Goal: Task Accomplishment & Management: Manage account settings

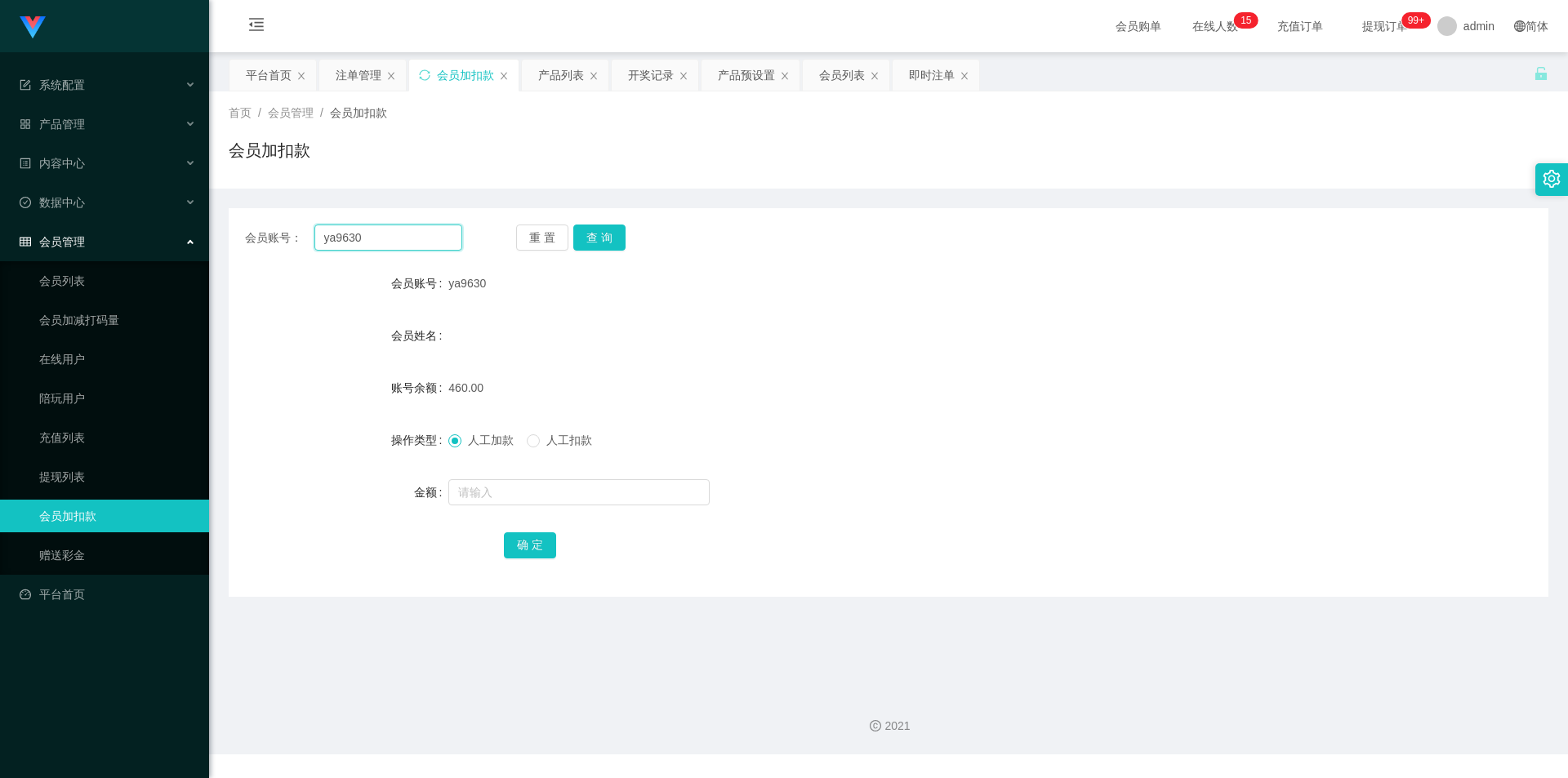
click at [359, 242] on input "ya9630" at bounding box center [388, 238] width 148 height 26
paste input "ufeng051626"
type input "yufeng051626"
click at [613, 235] on button "查 询" at bounding box center [599, 238] width 53 height 26
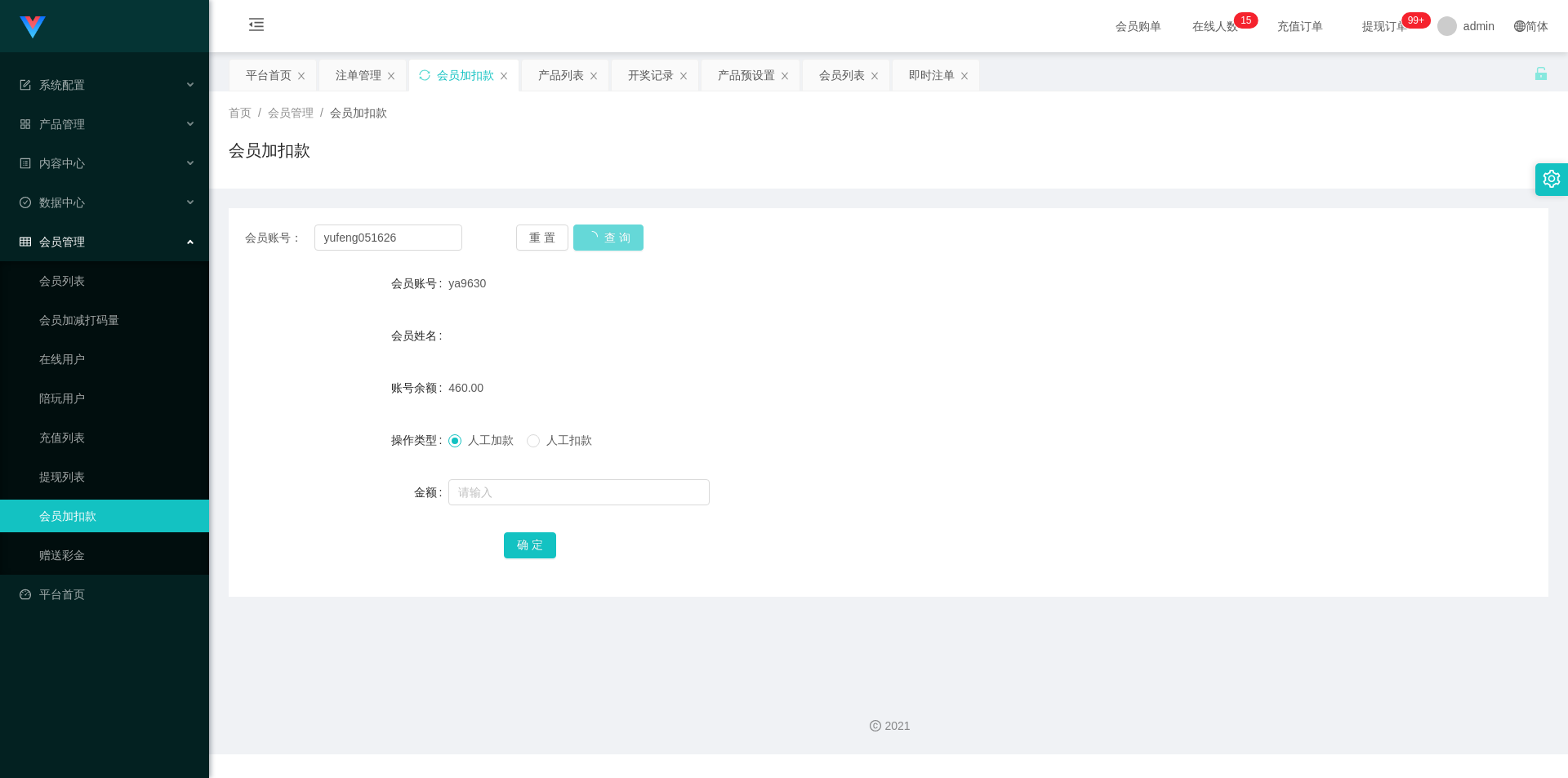
click at [612, 230] on div "重 置 查 询" at bounding box center [625, 238] width 217 height 26
click at [611, 236] on div "重 置 查 询" at bounding box center [625, 238] width 217 height 26
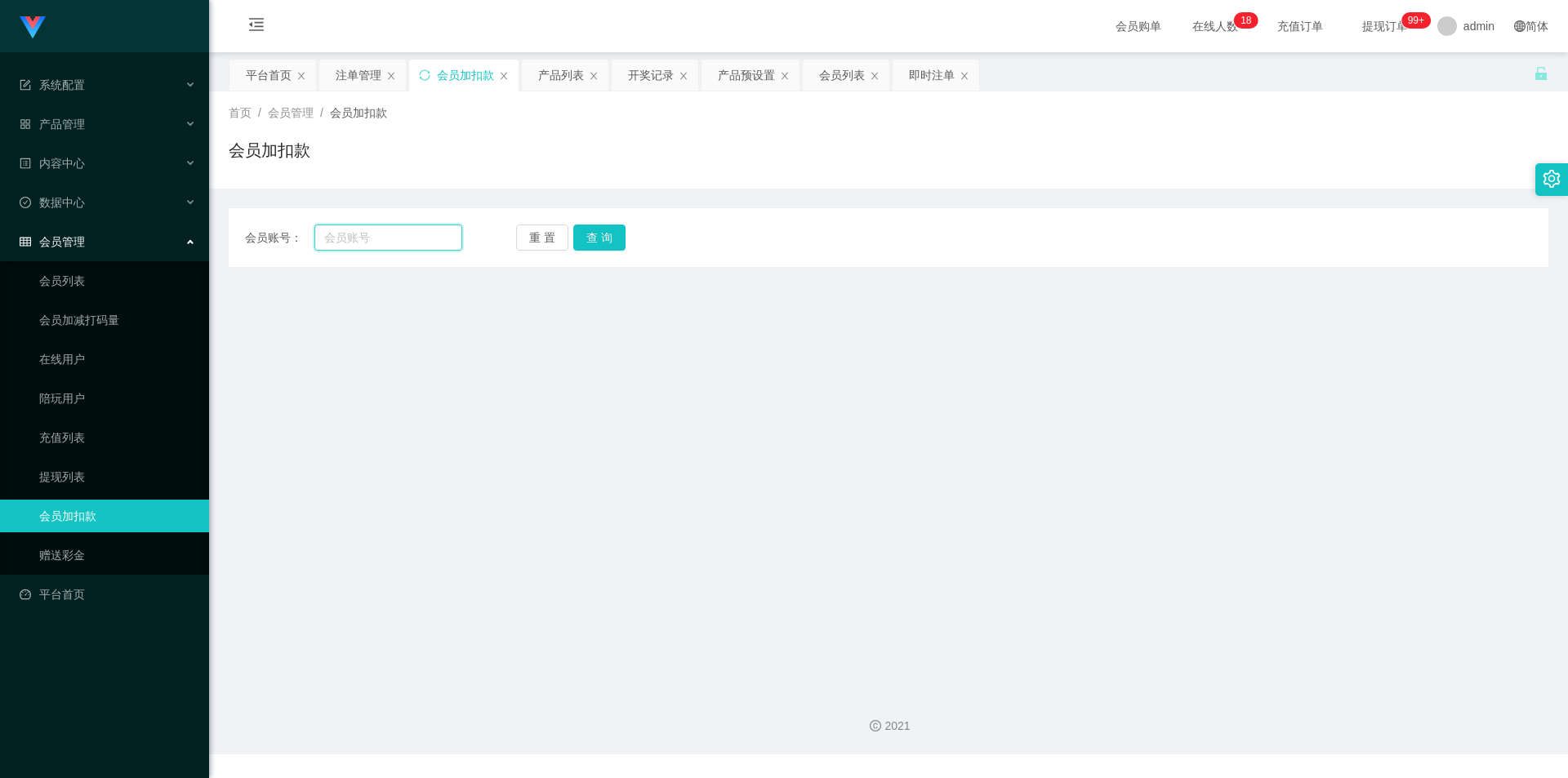
click at [396, 241] on input "text" at bounding box center [388, 238] width 148 height 26
paste input "yufeng051626"
type input "yufeng051626"
click at [604, 233] on button "查 询" at bounding box center [599, 238] width 53 height 26
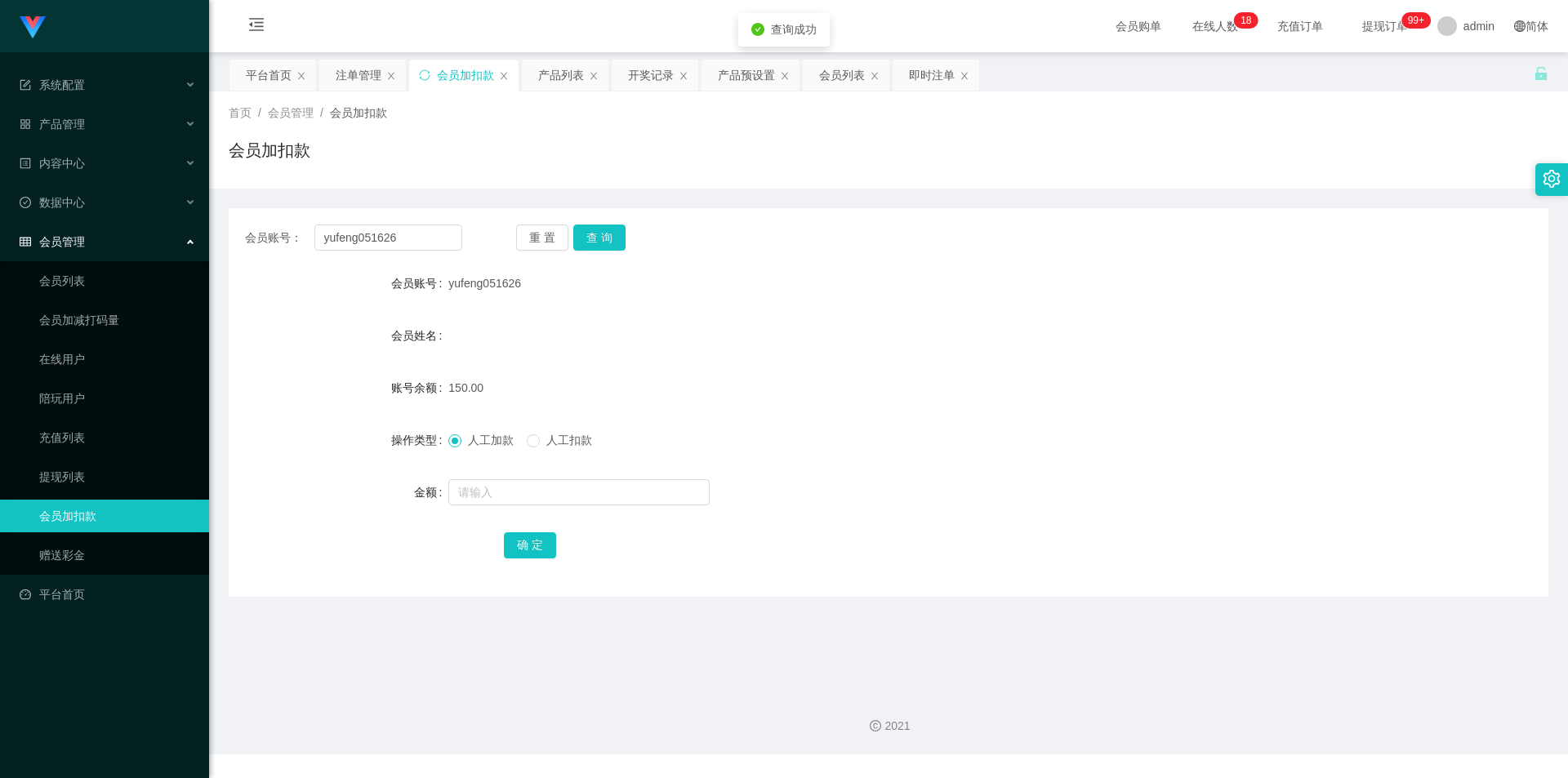
click at [562, 436] on span "人工扣款" at bounding box center [568, 440] width 59 height 13
click at [571, 494] on input "text" at bounding box center [579, 492] width 262 height 26
type input "50"
click at [510, 542] on button "确 定" at bounding box center [529, 545] width 53 height 26
click at [98, 230] on div "会员管理" at bounding box center [104, 242] width 209 height 33
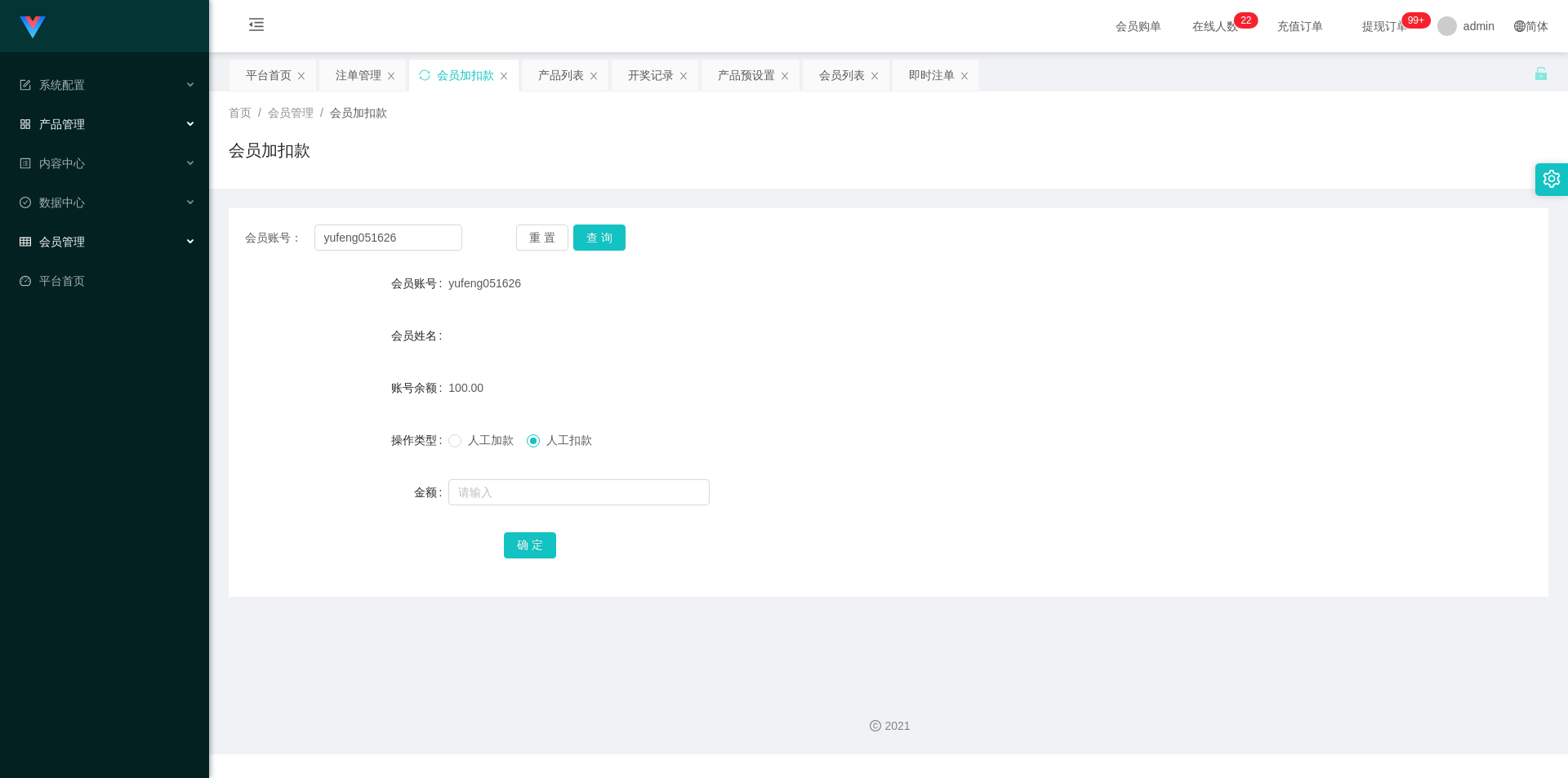
click at [103, 135] on div "产品管理" at bounding box center [104, 123] width 209 height 33
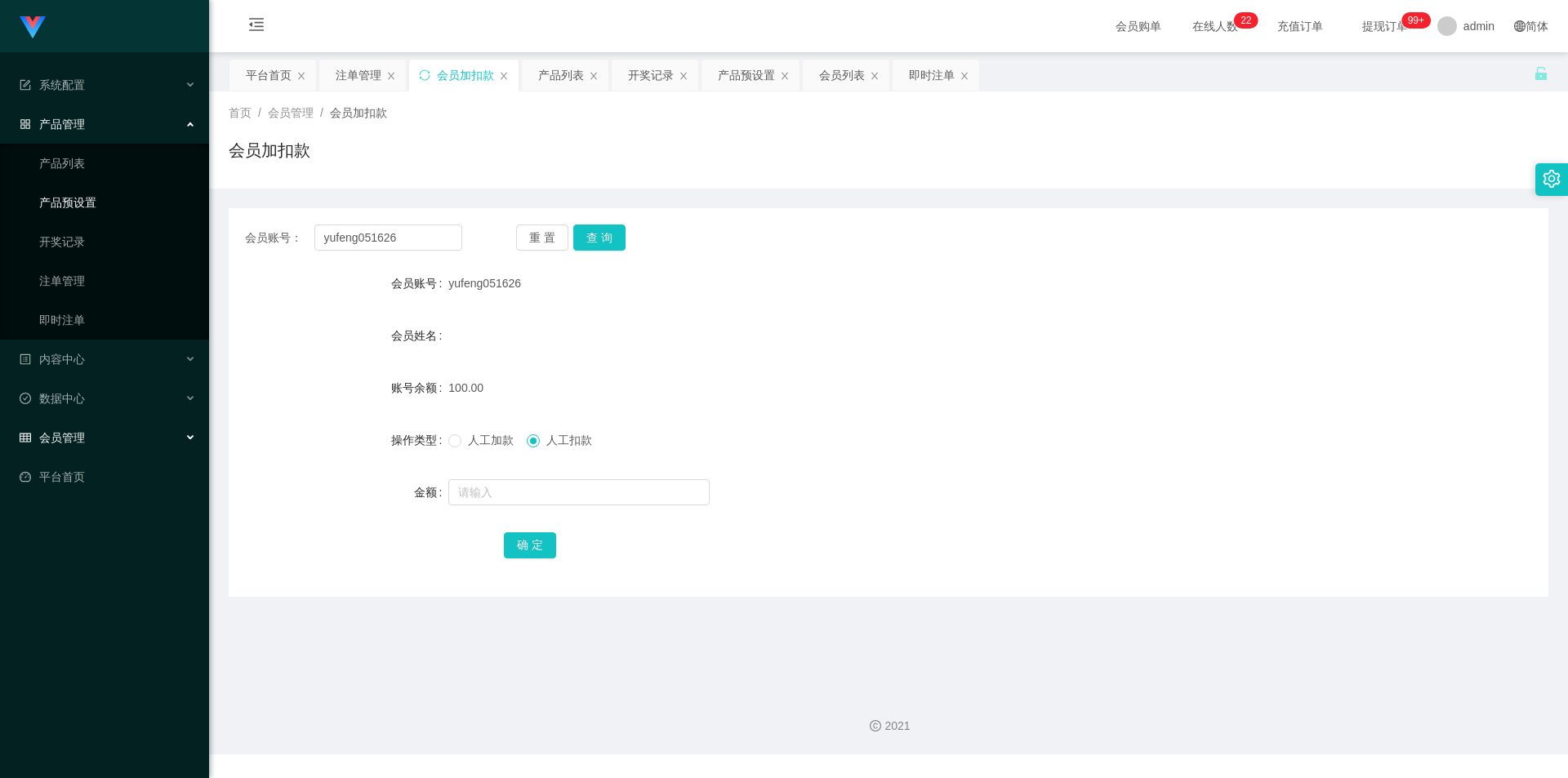
click at [110, 212] on link "产品预设置" at bounding box center [117, 202] width 157 height 33
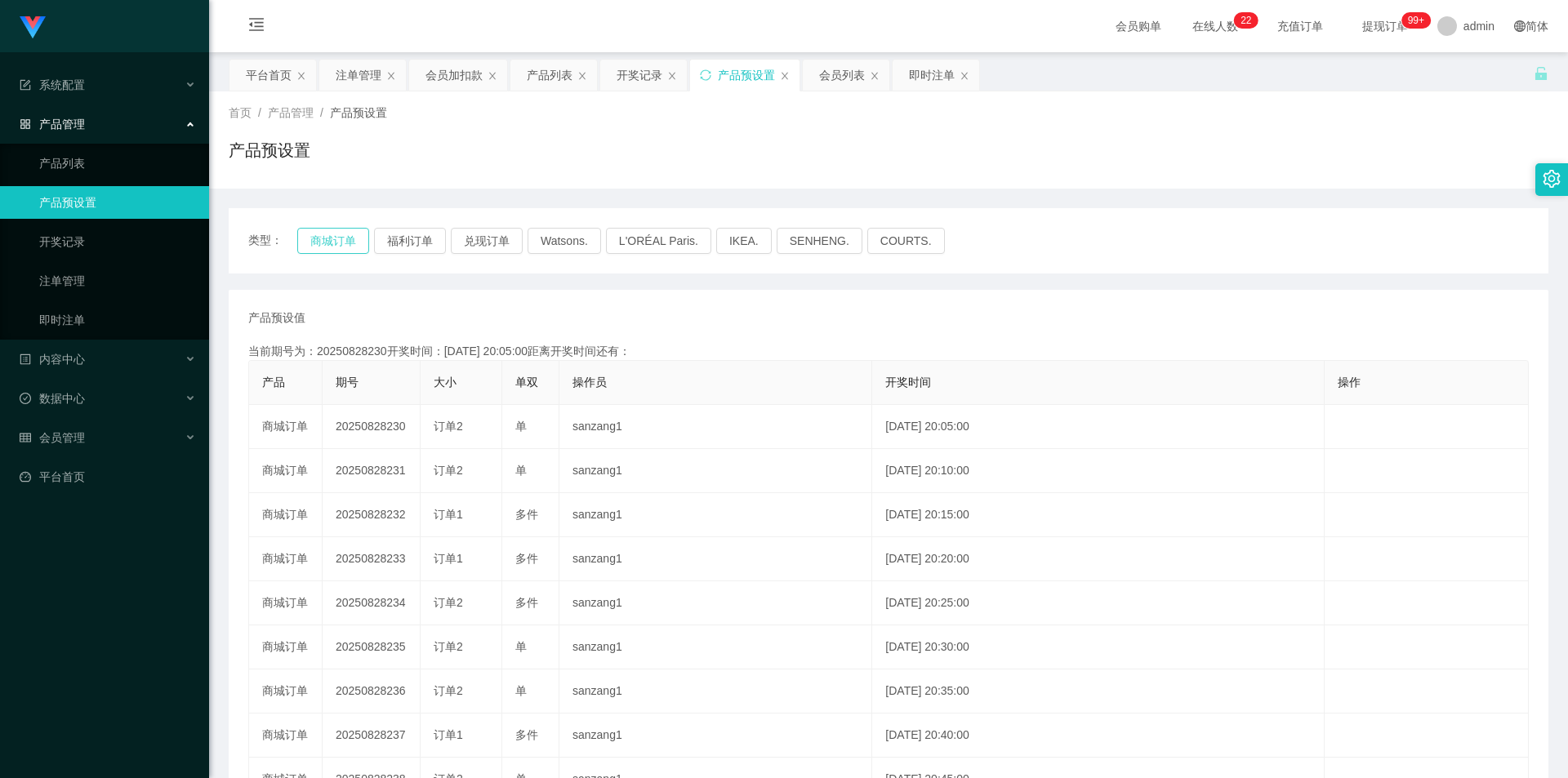
click at [325, 243] on button "商城订单" at bounding box center [333, 241] width 72 height 26
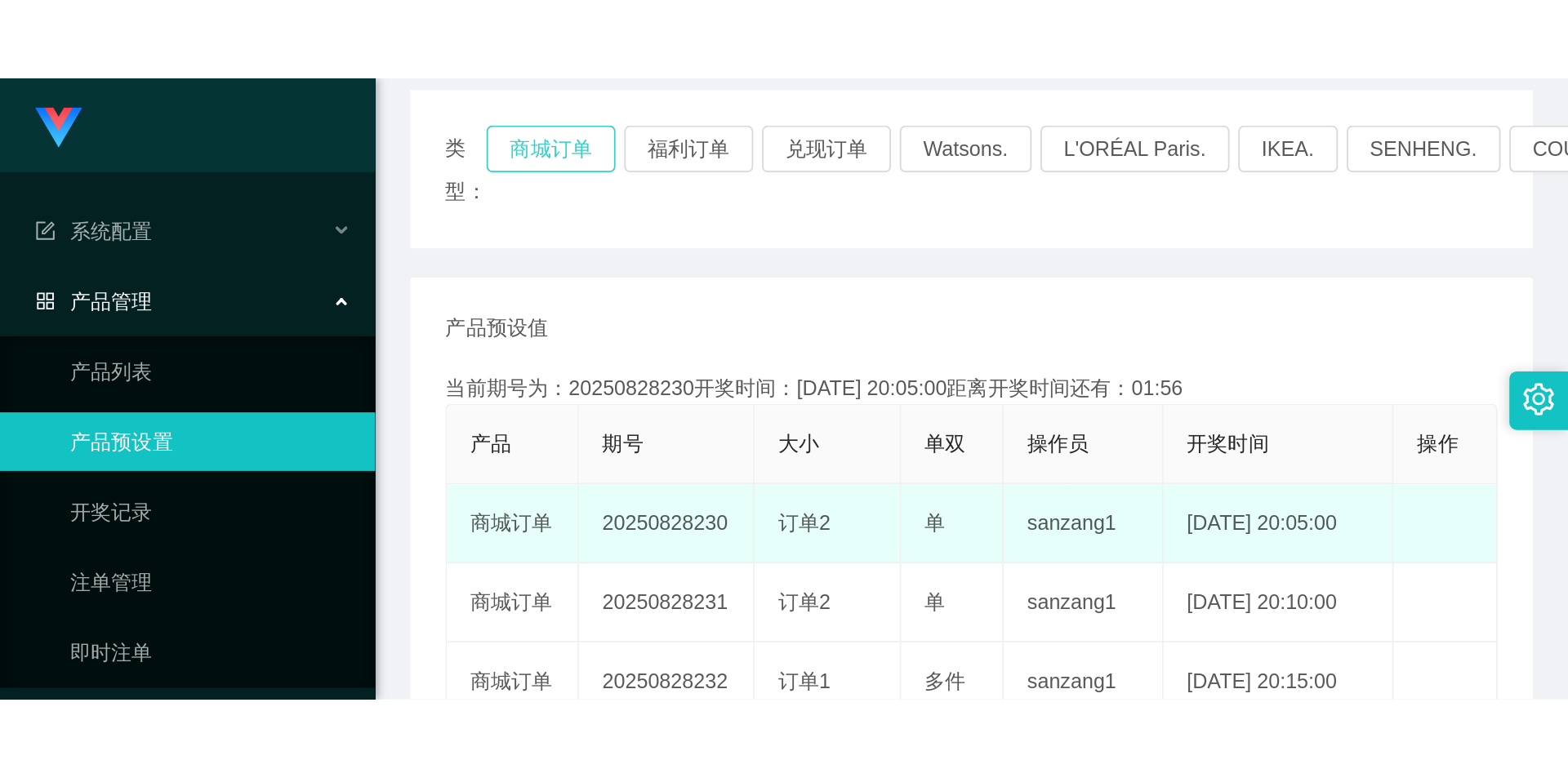
scroll to position [245, 0]
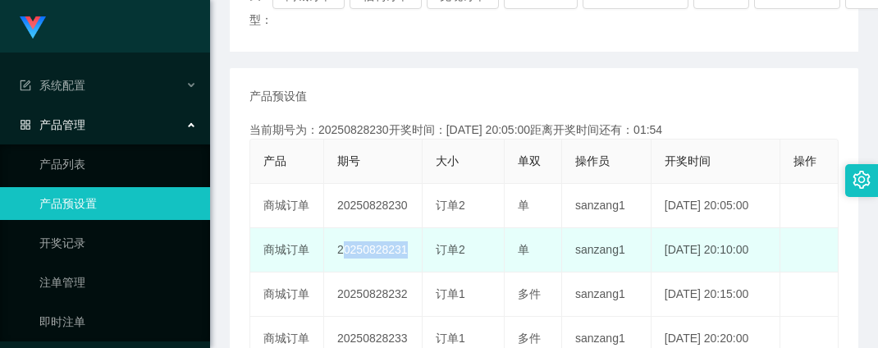
drag, startPoint x: 332, startPoint y: 237, endPoint x: 400, endPoint y: 239, distance: 69.0
click at [400, 239] on td "20250828231" at bounding box center [373, 250] width 98 height 44
click at [344, 243] on td "20250828231" at bounding box center [373, 250] width 98 height 44
drag, startPoint x: 337, startPoint y: 249, endPoint x: 410, endPoint y: 247, distance: 73.1
click at [410, 247] on td "20250828231" at bounding box center [373, 250] width 98 height 44
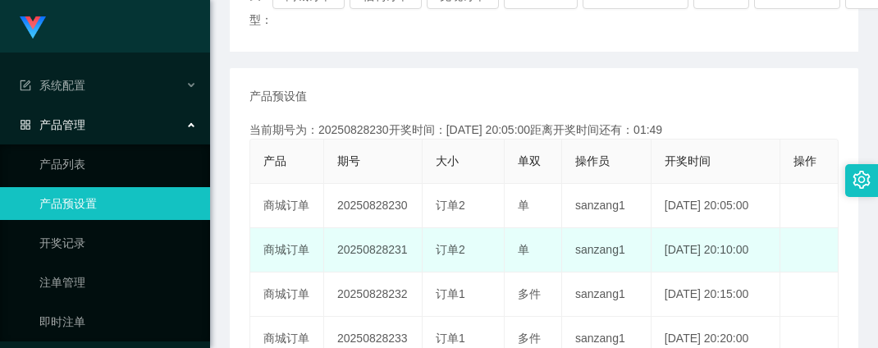
copy td "20250828231"
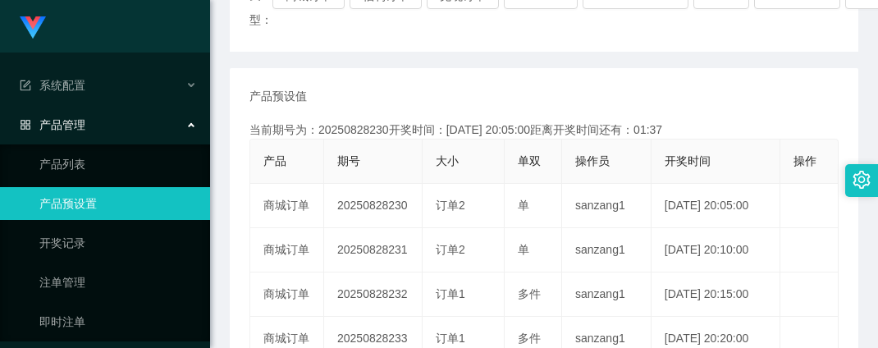
click at [96, 33] on div "Jingdong工作台代理端" at bounding box center [105, 26] width 210 height 53
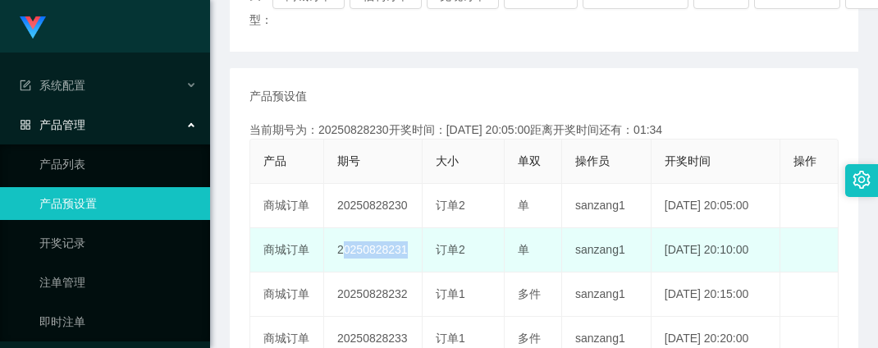
drag, startPoint x: 334, startPoint y: 245, endPoint x: 426, endPoint y: 246, distance: 91.9
click at [426, 246] on tr "商城订单 20250828231 订单2 单 sanzang1 [DATE] 20:10:00 编 辑 限制投注" at bounding box center [544, 250] width 588 height 44
copy td "20250828231"
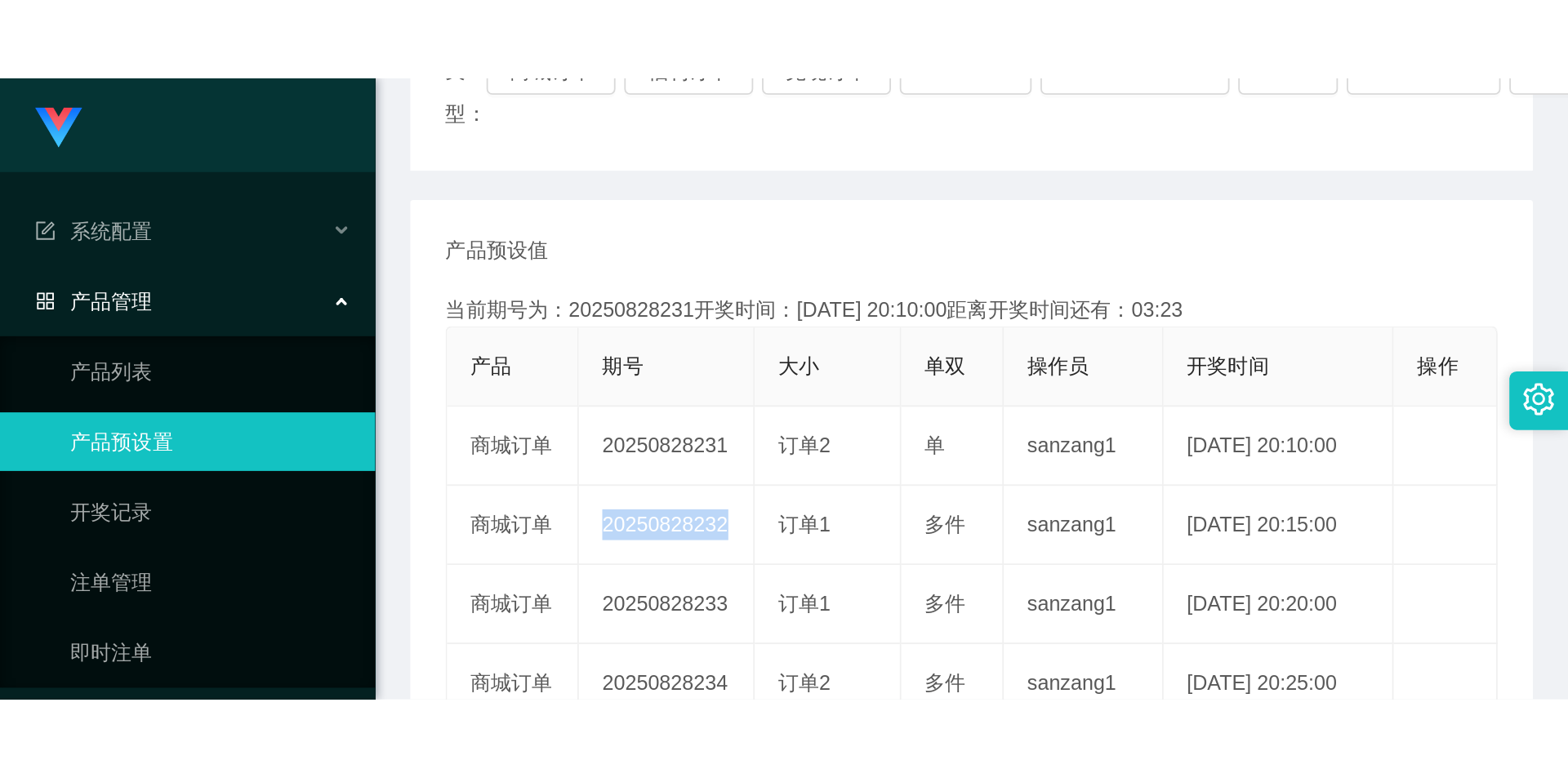
scroll to position [216, 0]
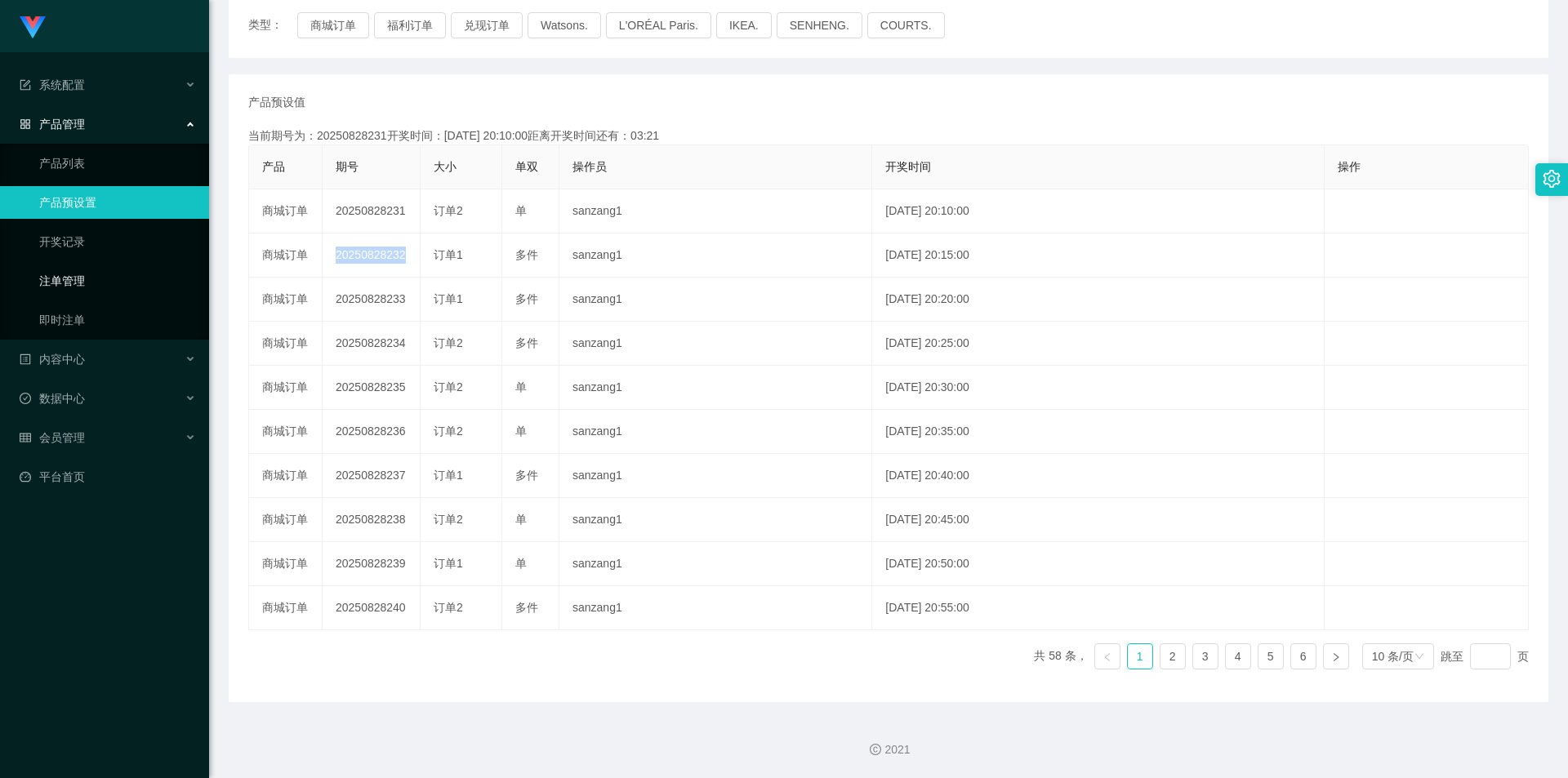
click at [95, 266] on link "注单管理" at bounding box center [117, 281] width 157 height 33
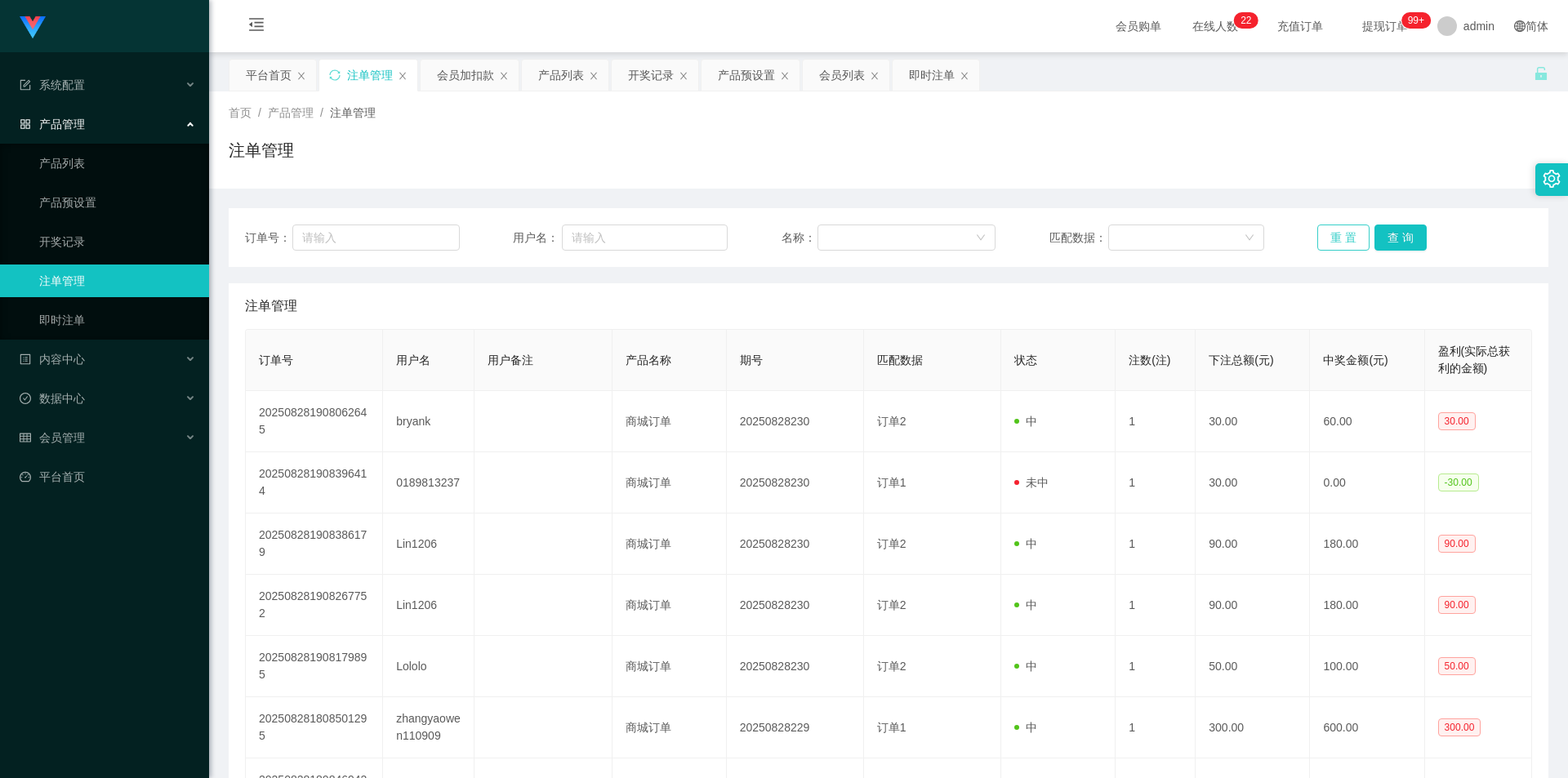
click at [1331, 226] on button "重 置" at bounding box center [1343, 238] width 53 height 26
drag, startPoint x: 1331, startPoint y: 226, endPoint x: 1337, endPoint y: 220, distance: 8.5
click at [1336, 221] on div "订单号： 用户名： 名称： 匹配数据： 重 置 查 询" at bounding box center [888, 237] width 1319 height 59
click at [1342, 237] on button "重 置" at bounding box center [1343, 238] width 53 height 26
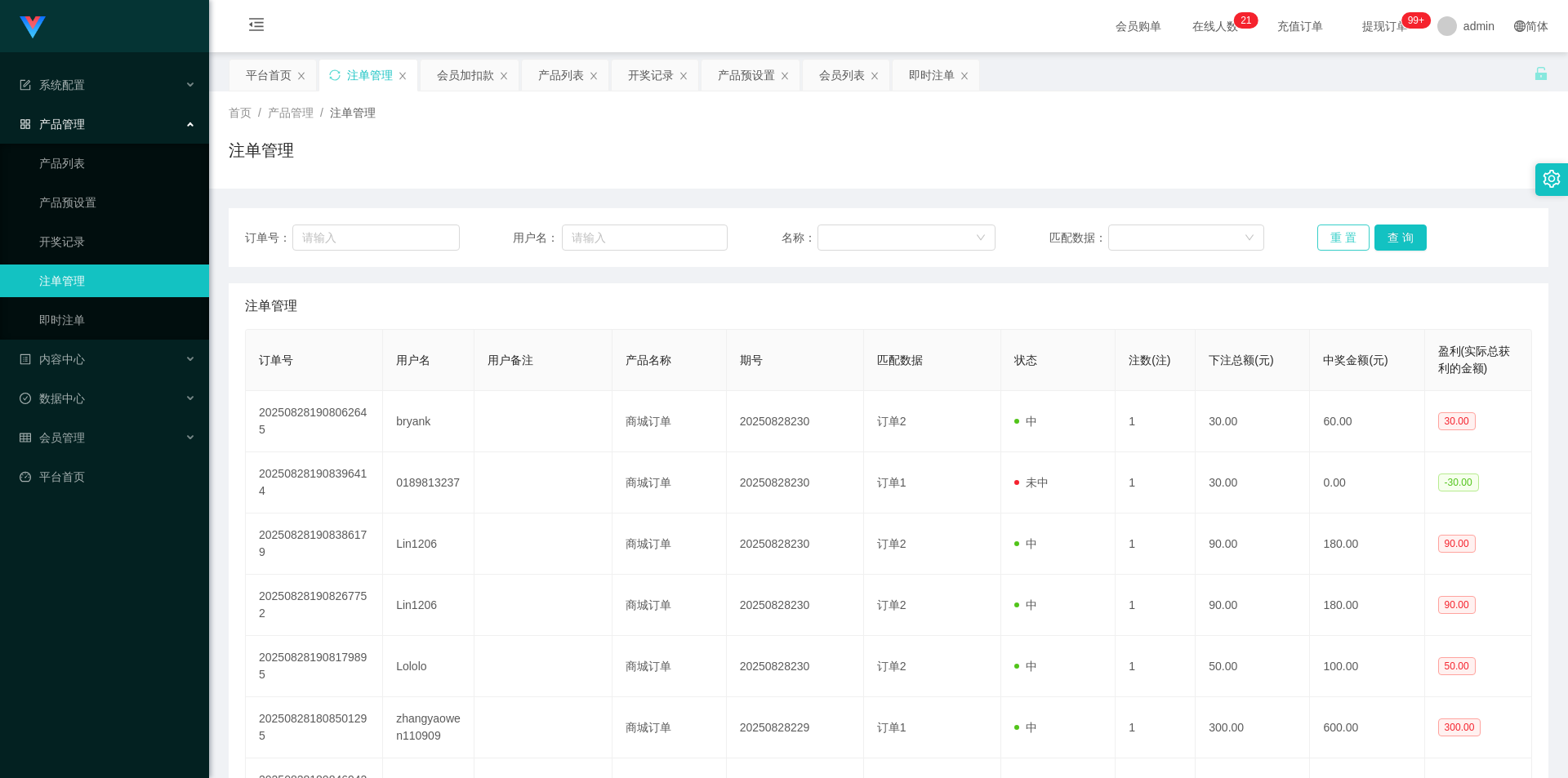
click at [1342, 237] on button "重 置" at bounding box center [1343, 238] width 53 height 26
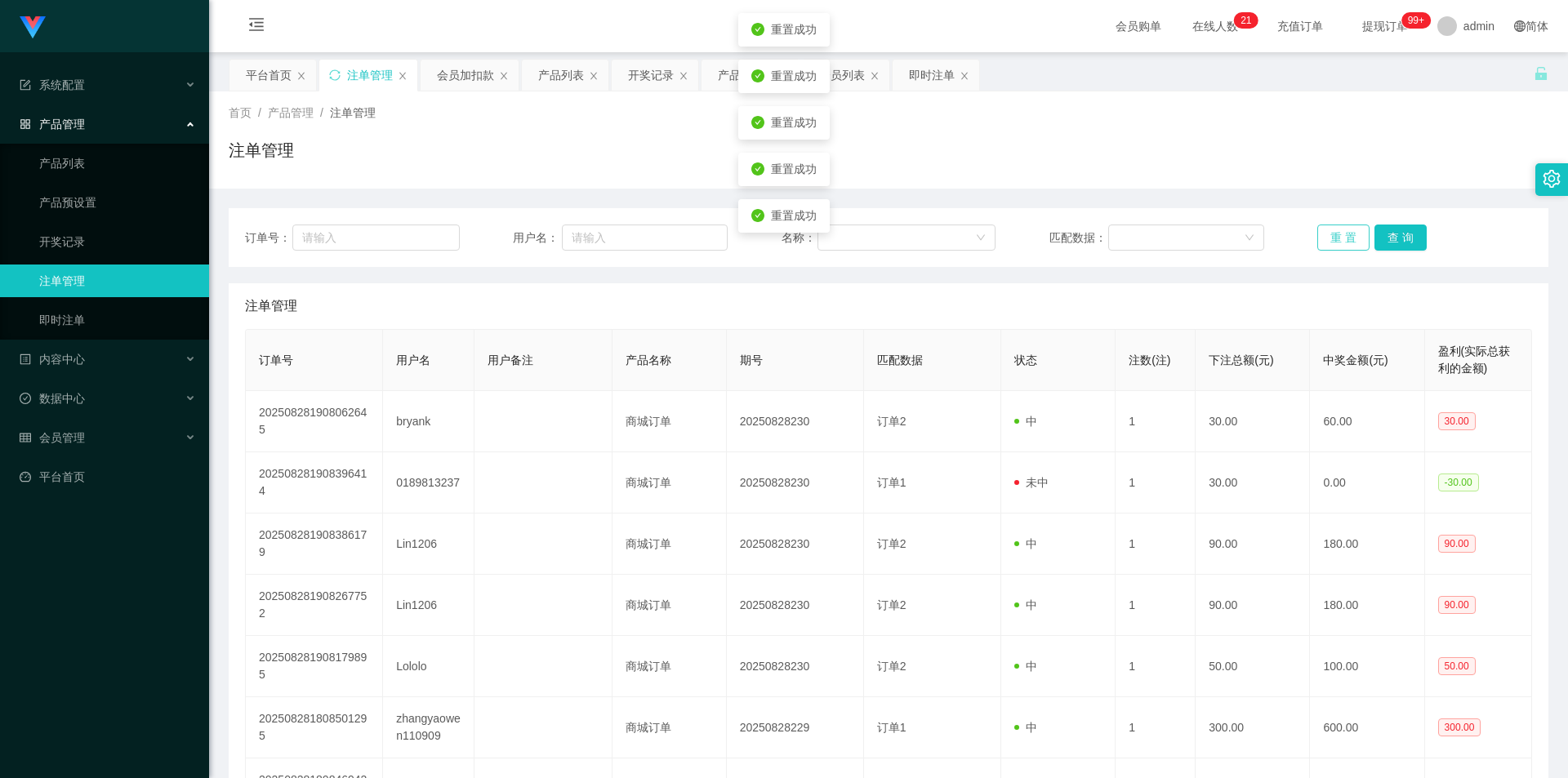
click at [1342, 237] on button "重 置" at bounding box center [1343, 238] width 53 height 26
click at [1350, 240] on button "重 置" at bounding box center [1343, 238] width 53 height 26
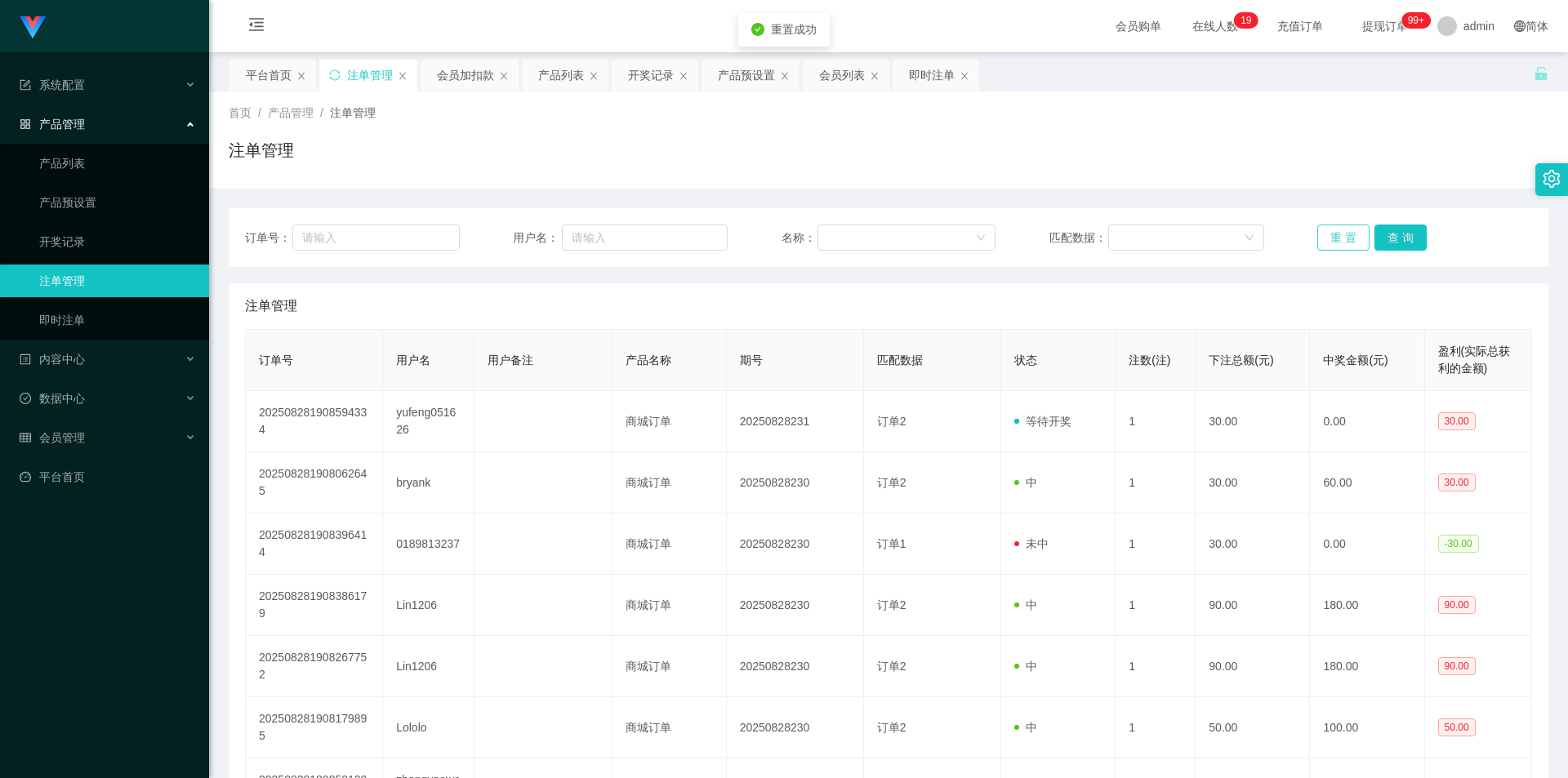
click at [1350, 240] on button "重 置" at bounding box center [1343, 238] width 53 height 26
click at [72, 426] on div "会员管理" at bounding box center [104, 437] width 209 height 33
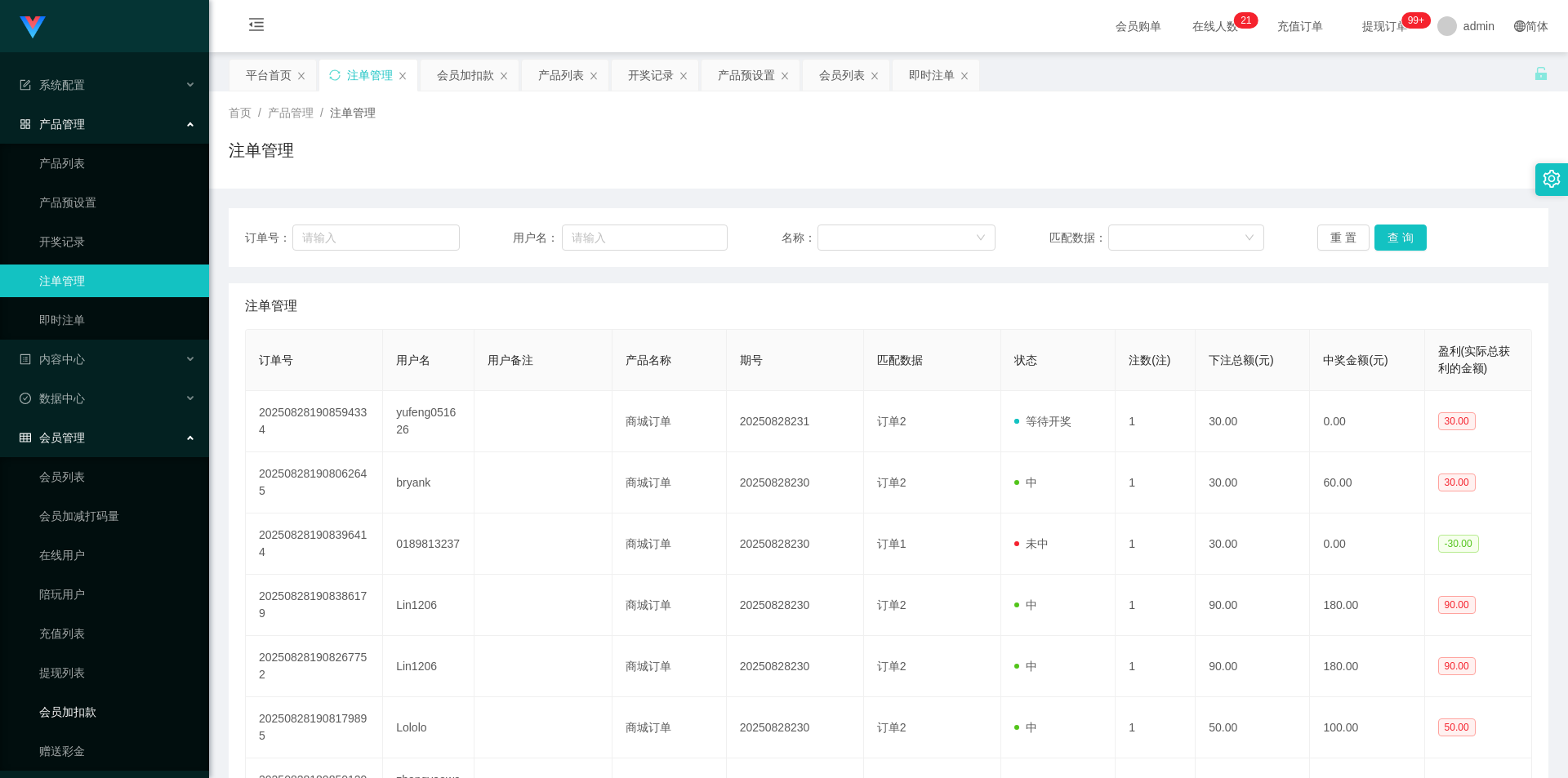
click at [98, 717] on link "会员加扣款" at bounding box center [117, 711] width 157 height 33
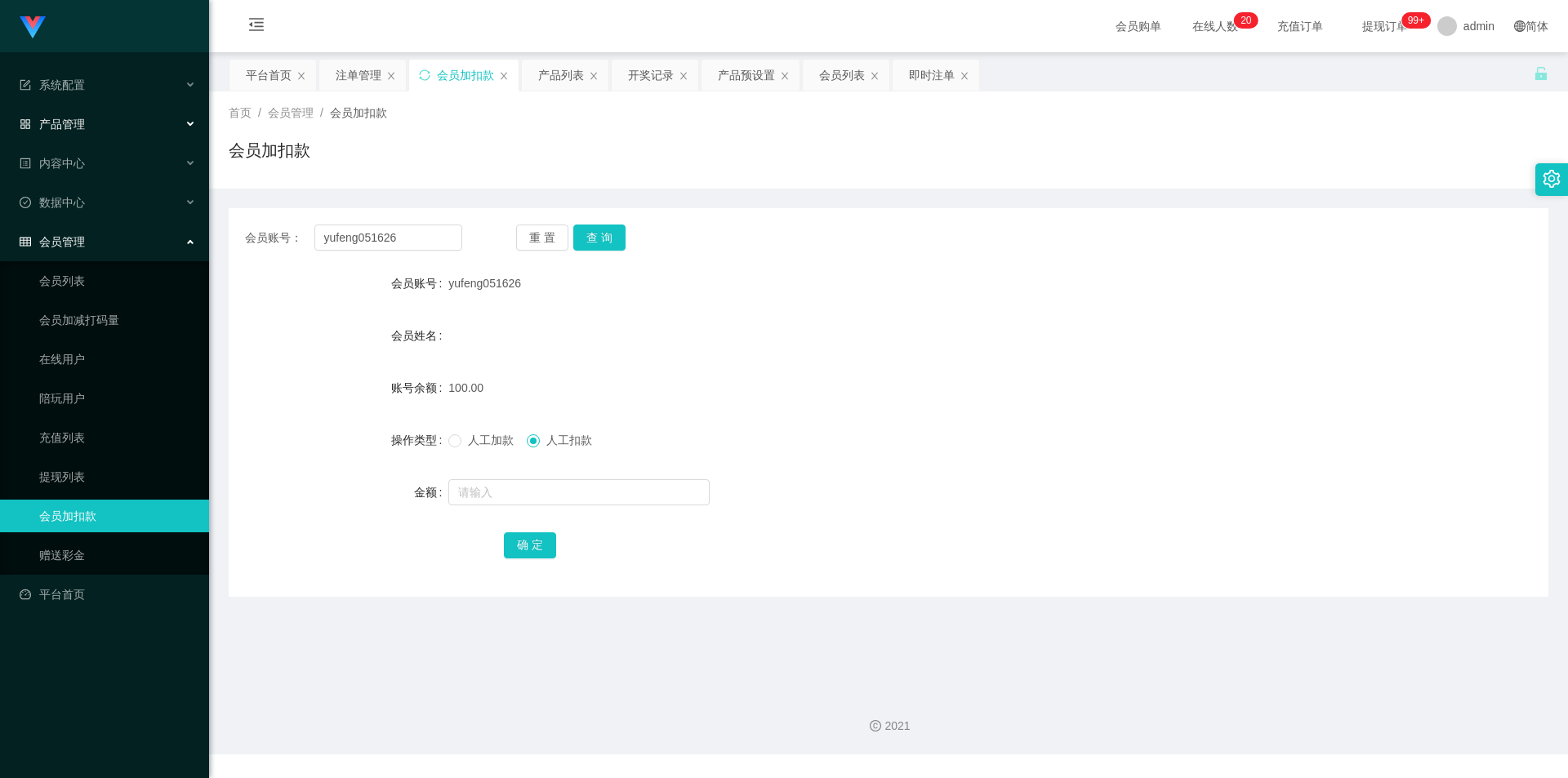
click at [57, 127] on span "产品管理" at bounding box center [53, 123] width 66 height 13
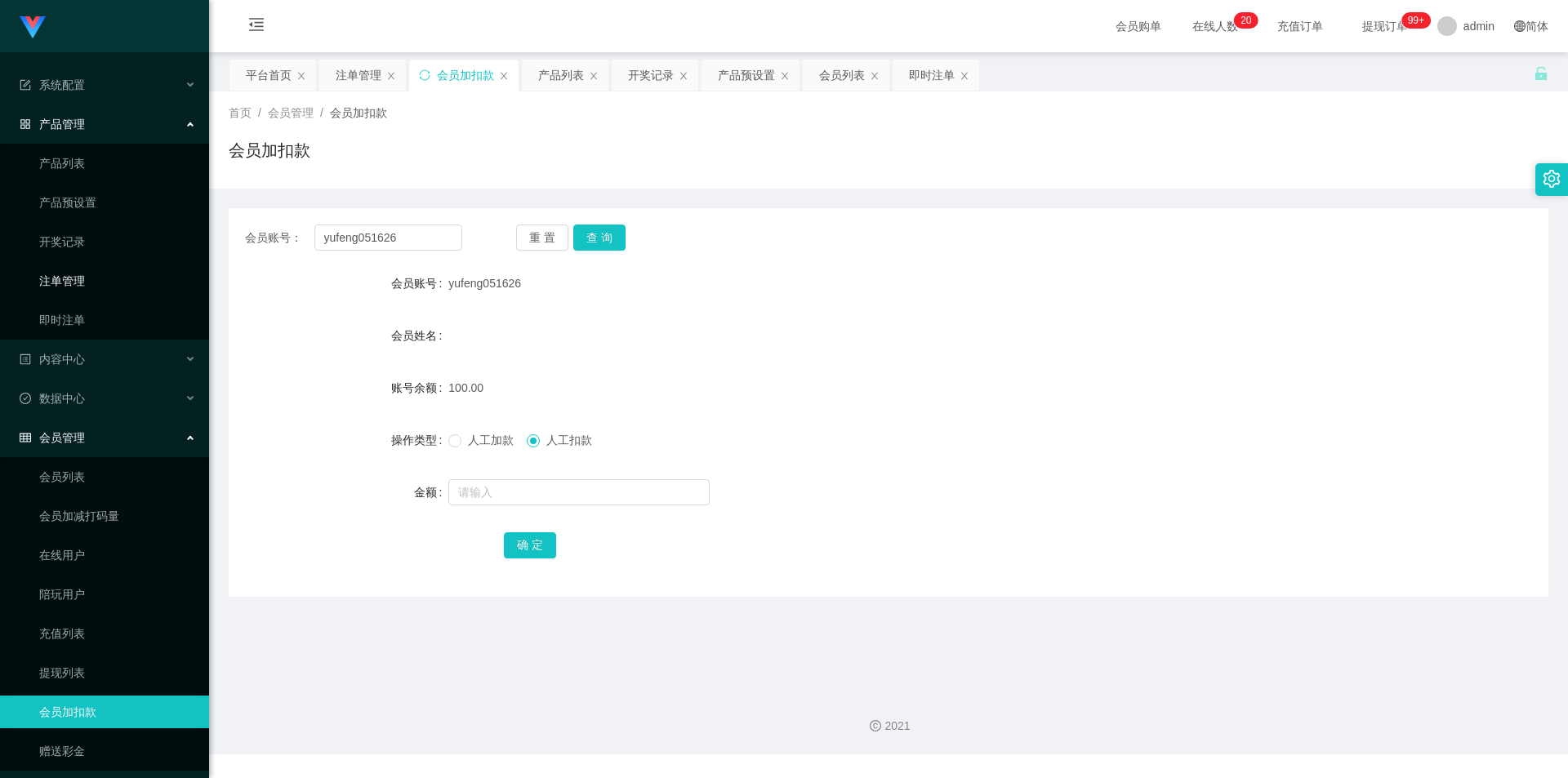
click at [93, 286] on link "注单管理" at bounding box center [117, 281] width 157 height 33
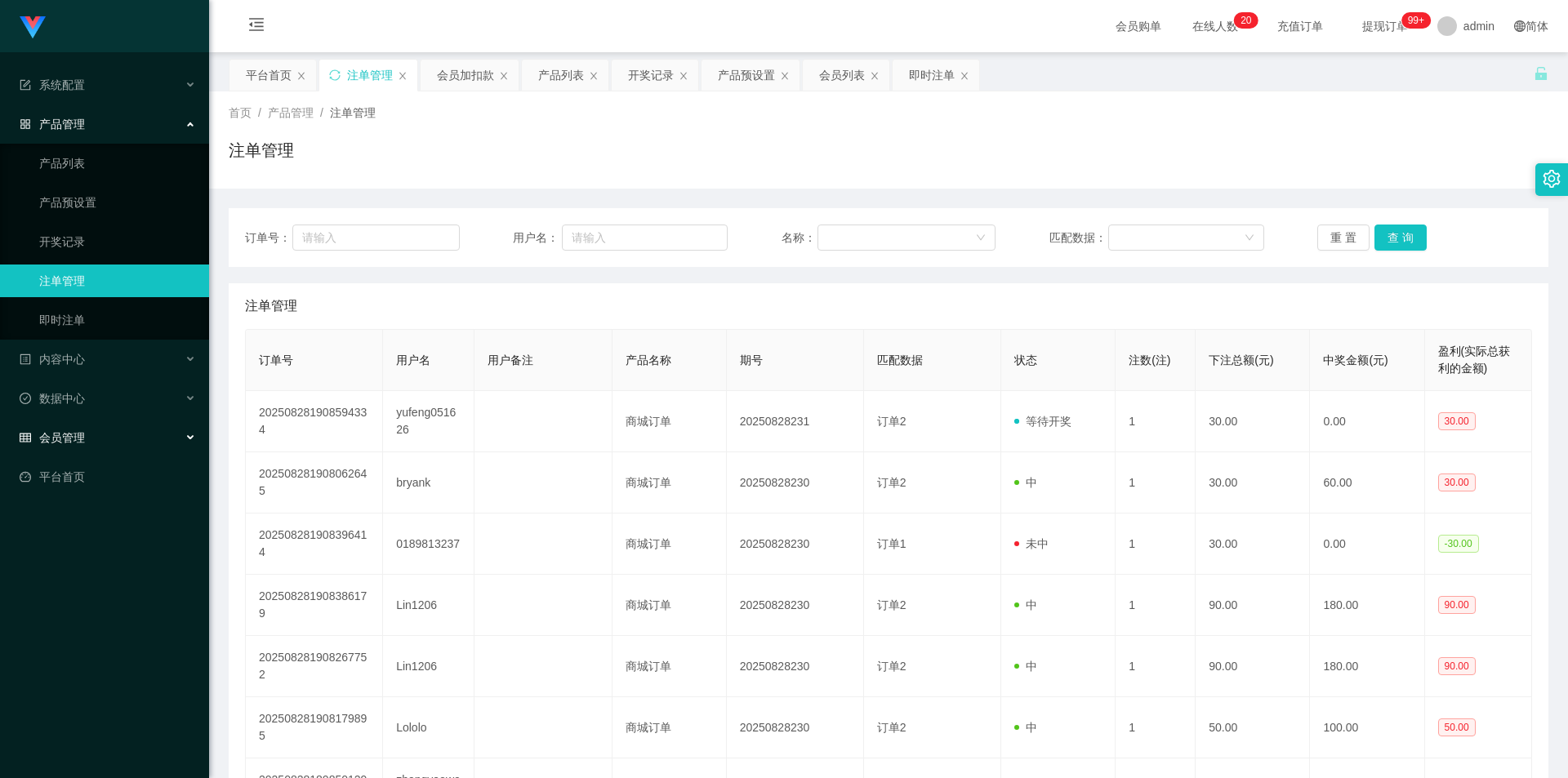
click at [88, 435] on div "会员管理" at bounding box center [104, 437] width 209 height 33
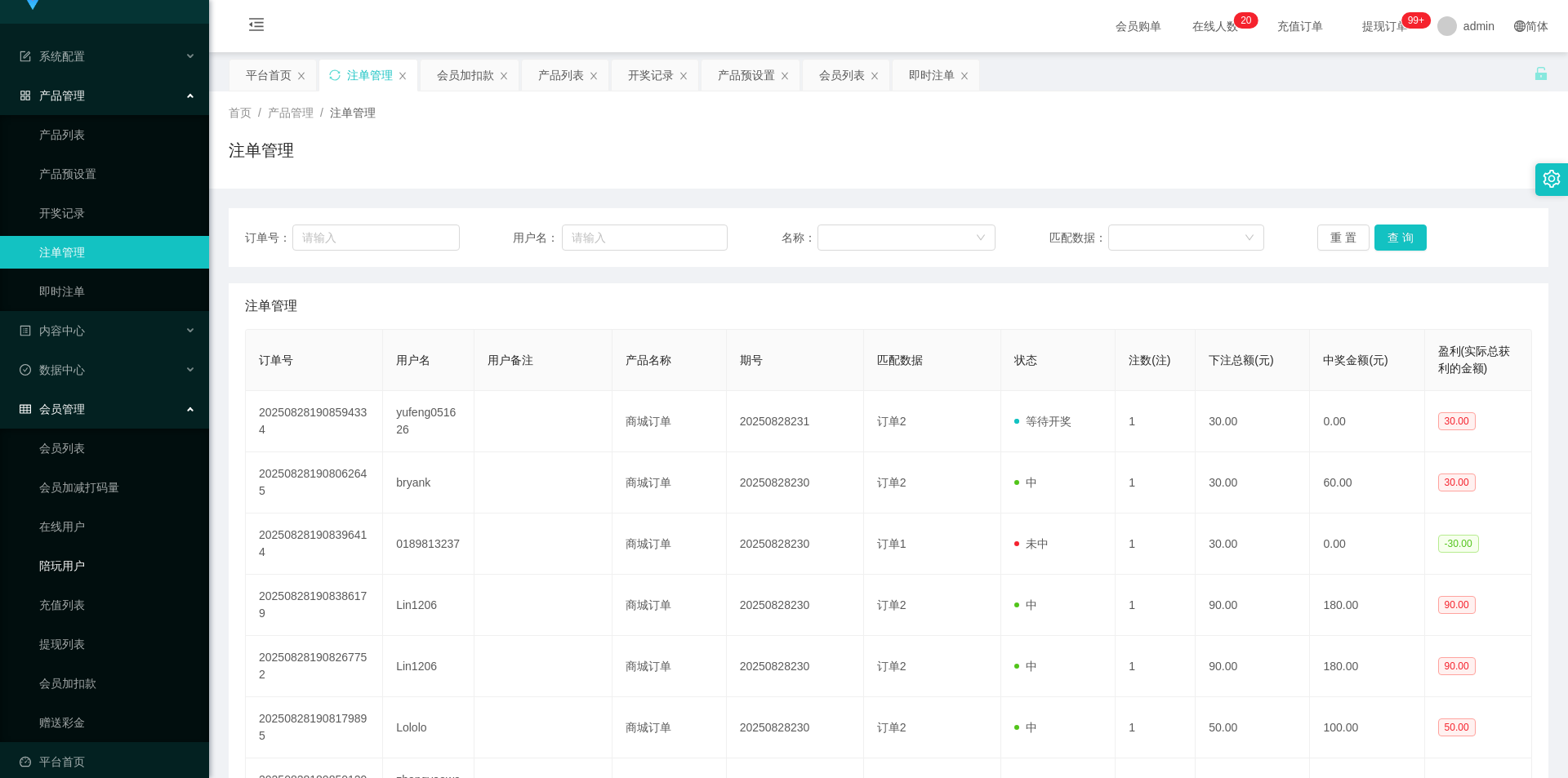
scroll to position [45, 0]
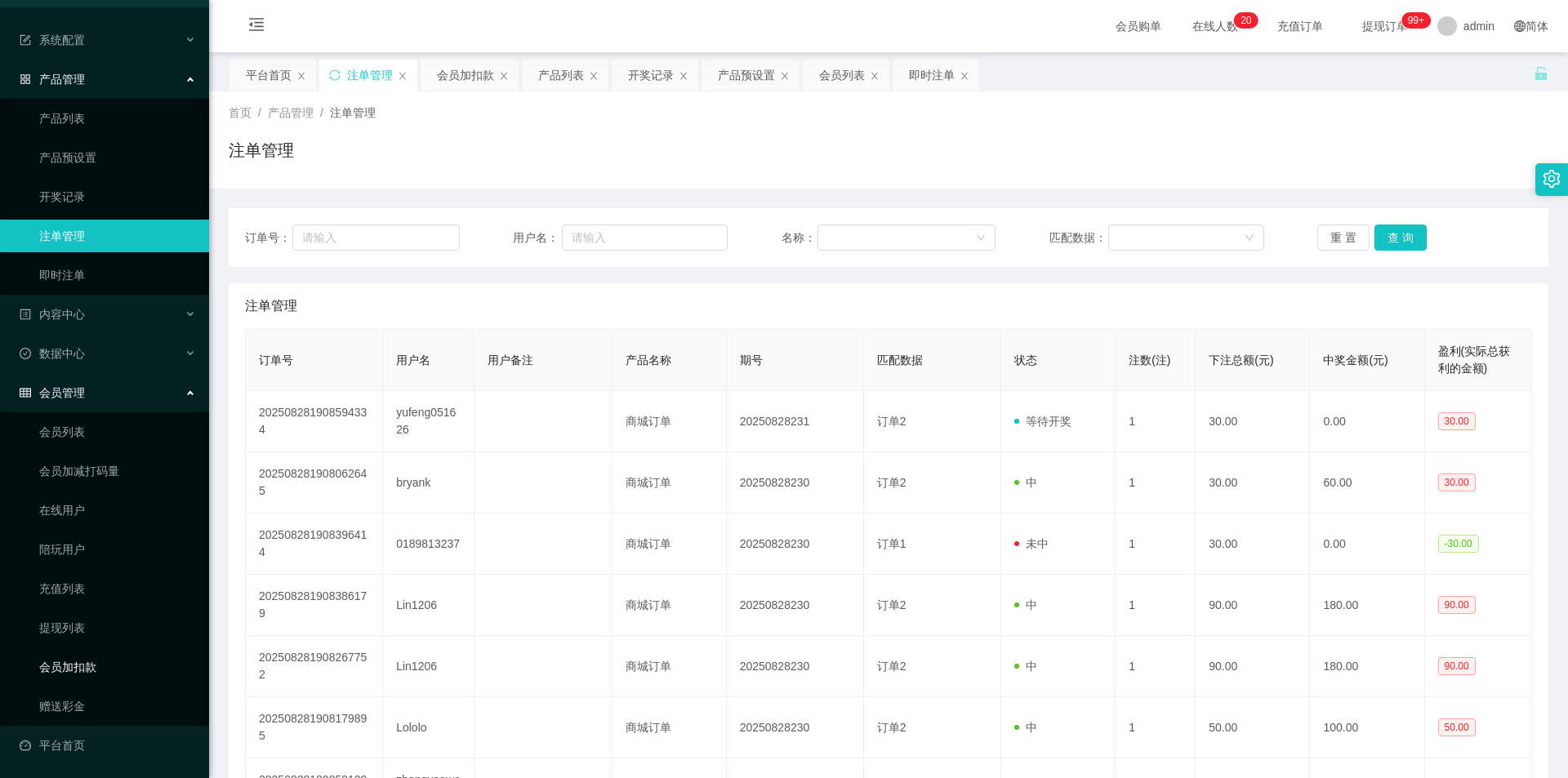
click at [86, 668] on link "会员加扣款" at bounding box center [117, 667] width 157 height 33
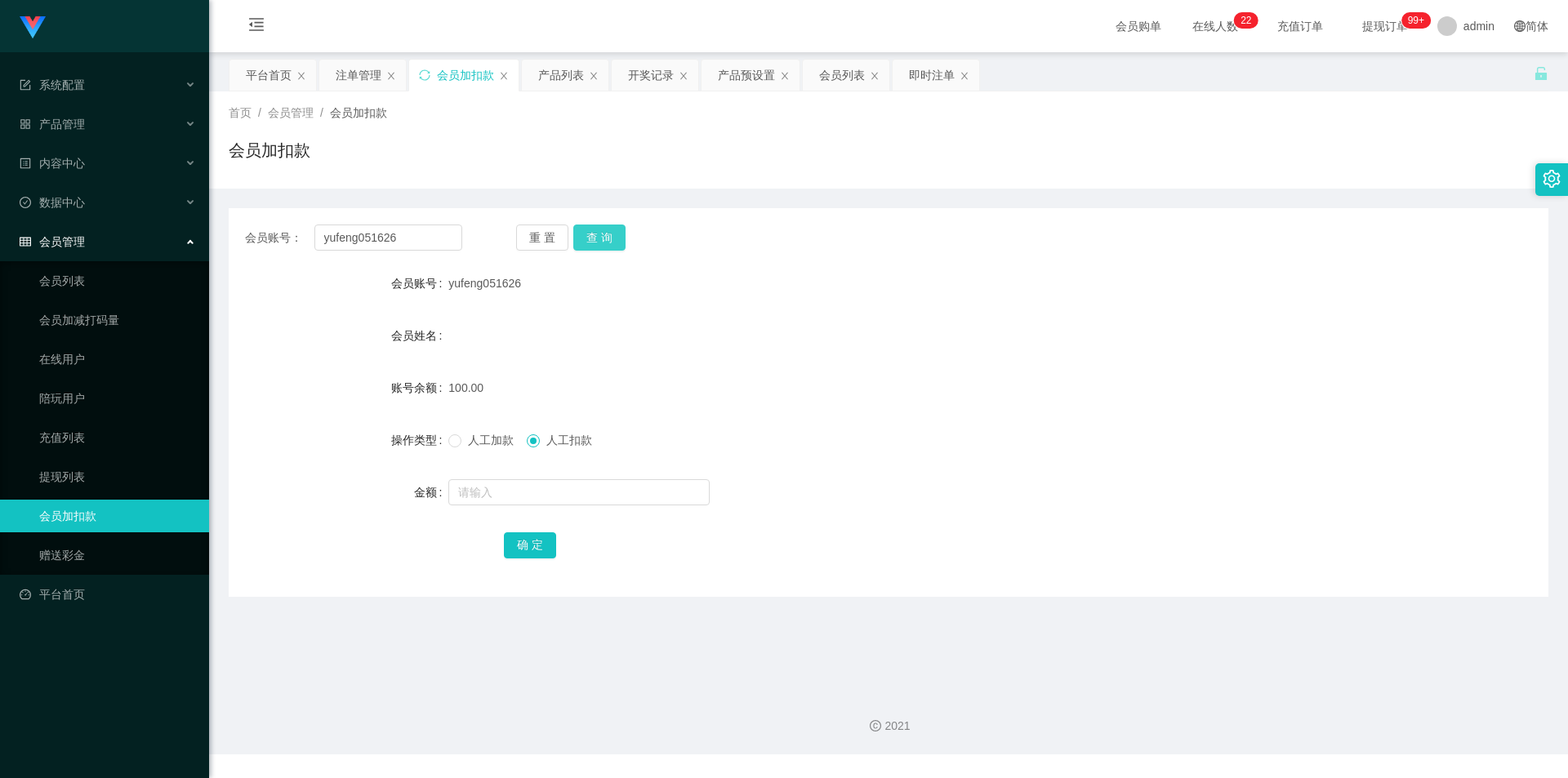
click at [597, 239] on button "查 询" at bounding box center [599, 238] width 53 height 26
click at [597, 239] on button "查 询" at bounding box center [608, 238] width 71 height 26
click at [555, 496] on input "text" at bounding box center [579, 492] width 262 height 26
type input "130"
click at [531, 544] on button "确 定" at bounding box center [529, 545] width 53 height 26
